Goal: Check status: Check status

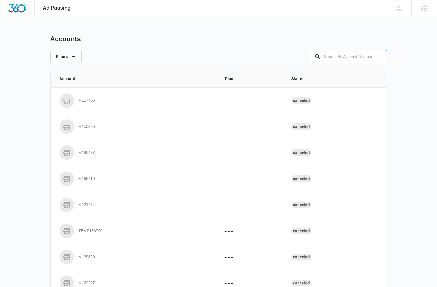
click at [188, 56] on input "text" at bounding box center [348, 56] width 77 height 13
paste input "M312226"
type input "M312226"
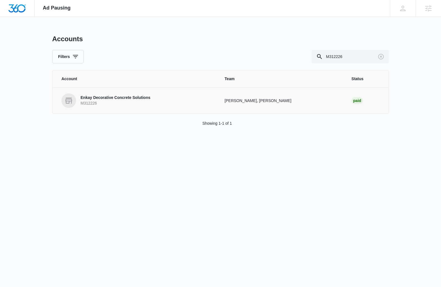
click at [131, 98] on p "Enkay Decorative Concrete Solutions" at bounding box center [115, 98] width 70 height 6
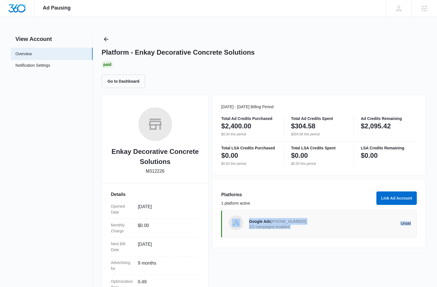
click at [188, 262] on div "[DATE] - [DATE] Billing Period Total Ad Credits Purchased $2,400.00 $0.00 this …" at bounding box center [319, 218] width 214 height 246
click at [188, 199] on div "Platforms 1 platform active" at bounding box center [297, 201] width 152 height 19
